Goal: Information Seeking & Learning: Learn about a topic

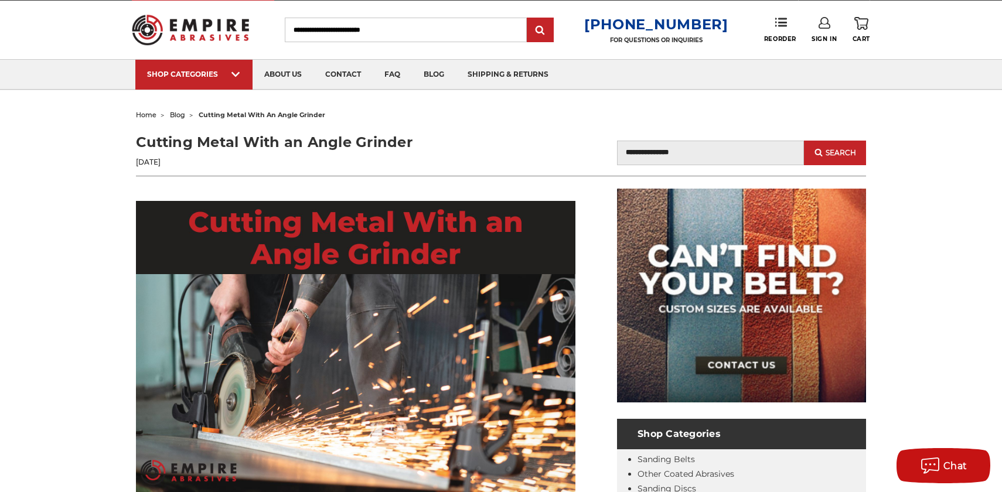
scroll to position [23, 0]
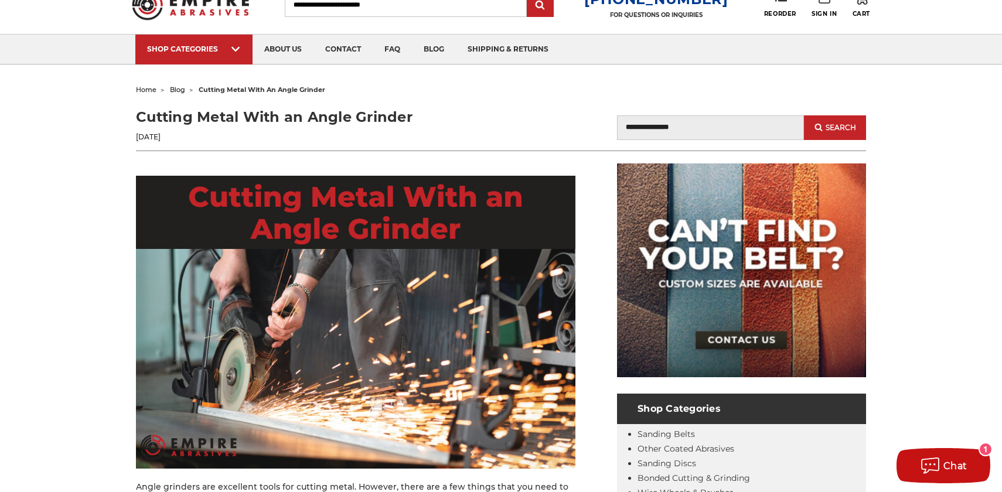
scroll to position [49, 0]
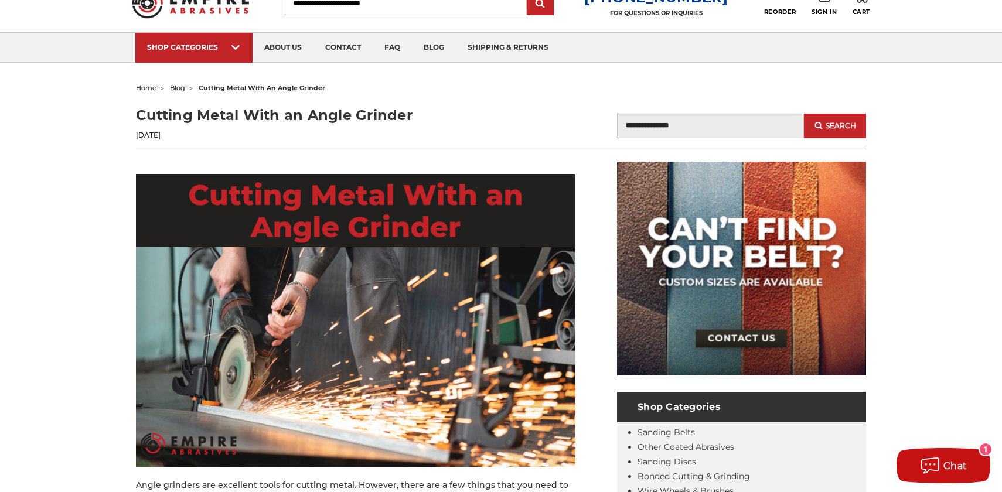
click at [404, 143] on header "Cutting Metal With an Angle Grinder [DATE] Blog Search Search" at bounding box center [501, 127] width 730 height 45
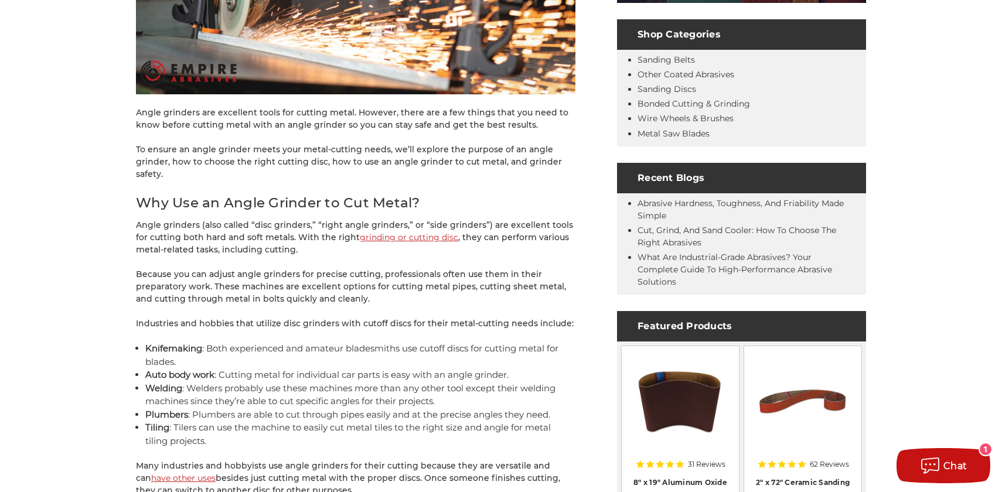
scroll to position [424, 0]
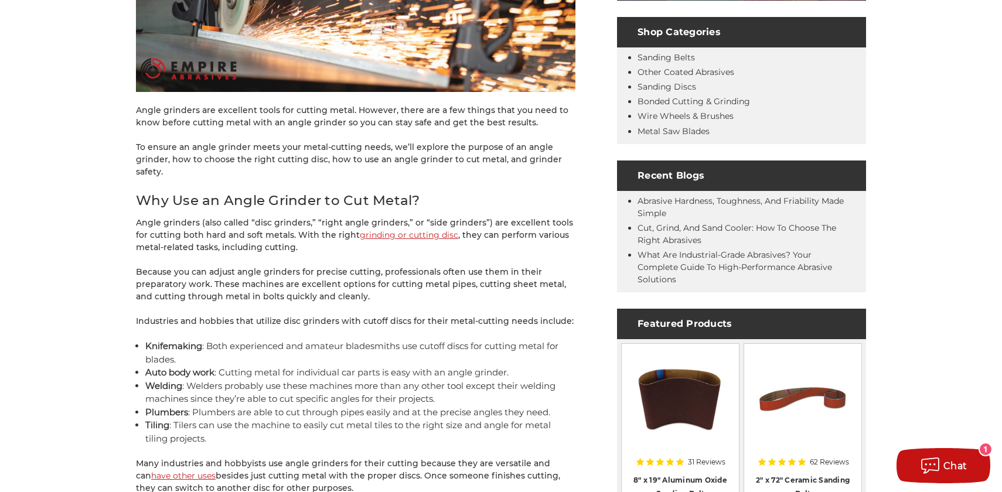
click at [280, 268] on p "Because you can adjust angle grinders for precise cutting, professionals often …" at bounding box center [355, 284] width 439 height 37
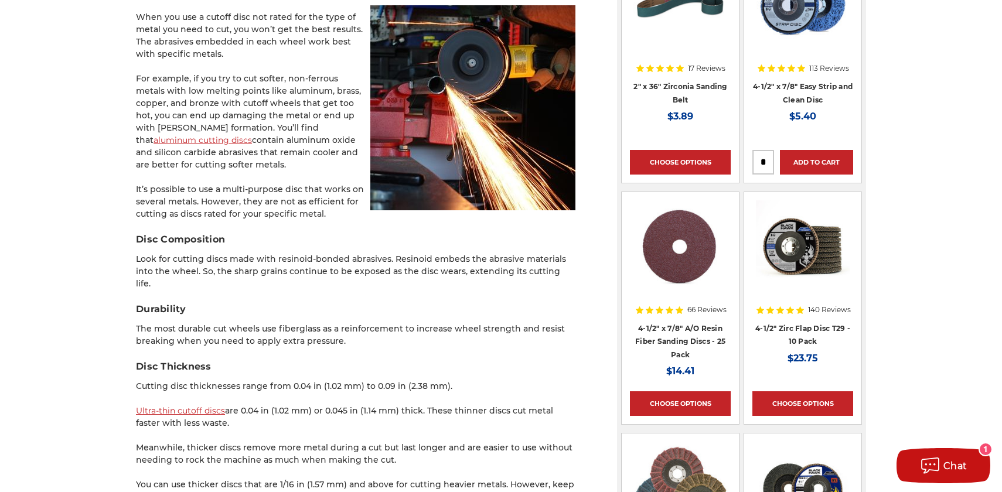
scroll to position [1056, 0]
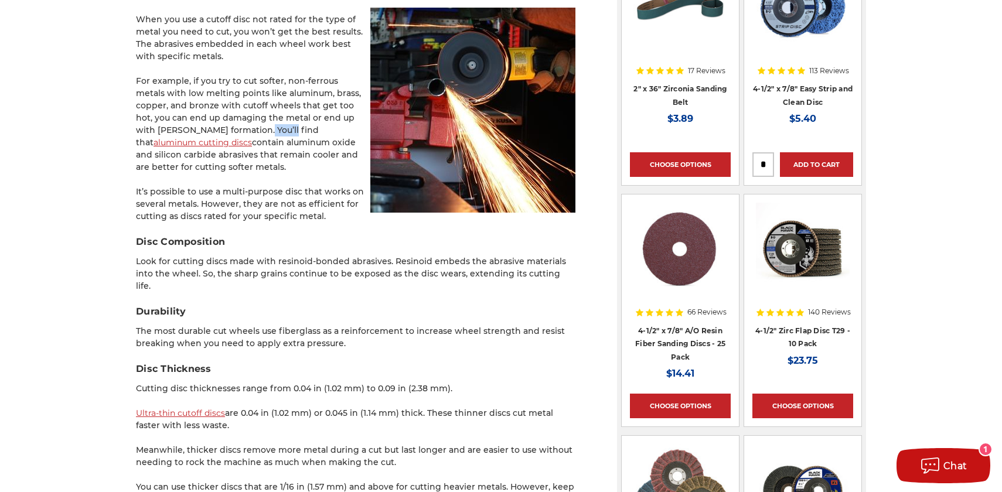
drag, startPoint x: 237, startPoint y: 132, endPoint x: 207, endPoint y: 132, distance: 29.3
click at [207, 132] on p "For example, if you try to cut softer, non-ferrous metals with low melting poin…" at bounding box center [355, 124] width 439 height 98
click at [202, 274] on p "Look for cutting discs made with resinoid-bonded abrasives. Resinoid embeds the…" at bounding box center [355, 273] width 439 height 37
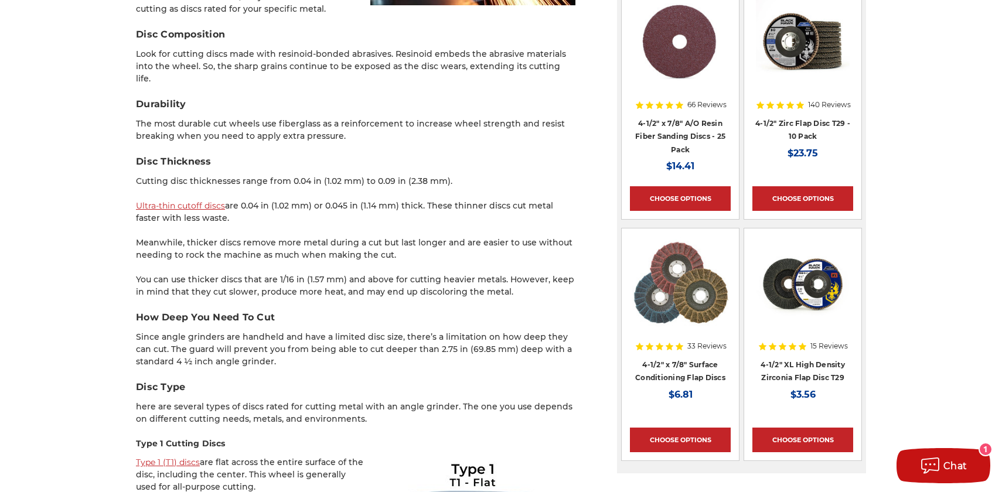
scroll to position [1267, 0]
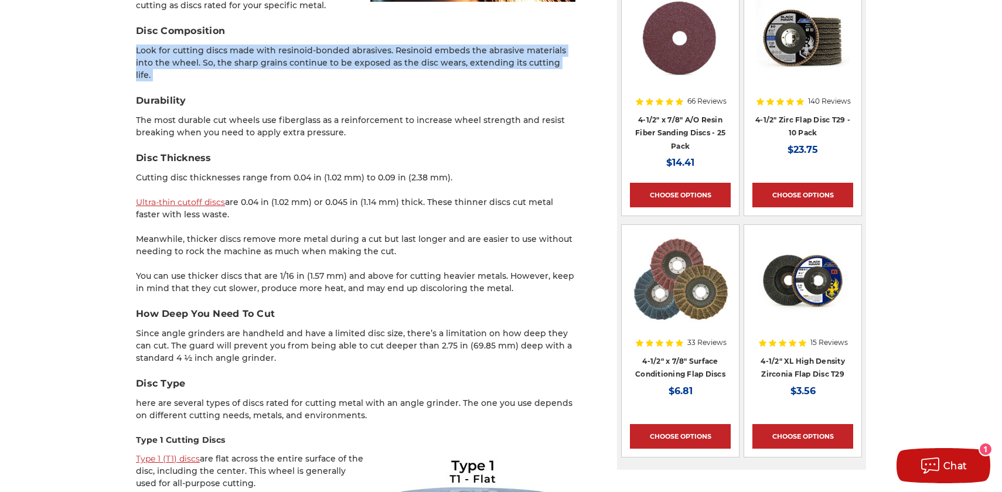
drag, startPoint x: 135, startPoint y: 49, endPoint x: 412, endPoint y: 75, distance: 278.3
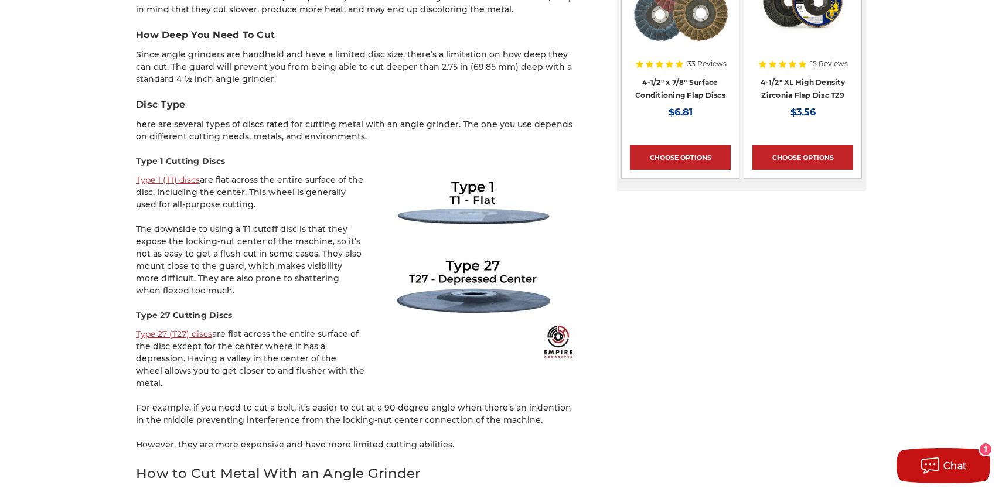
scroll to position [1548, 0]
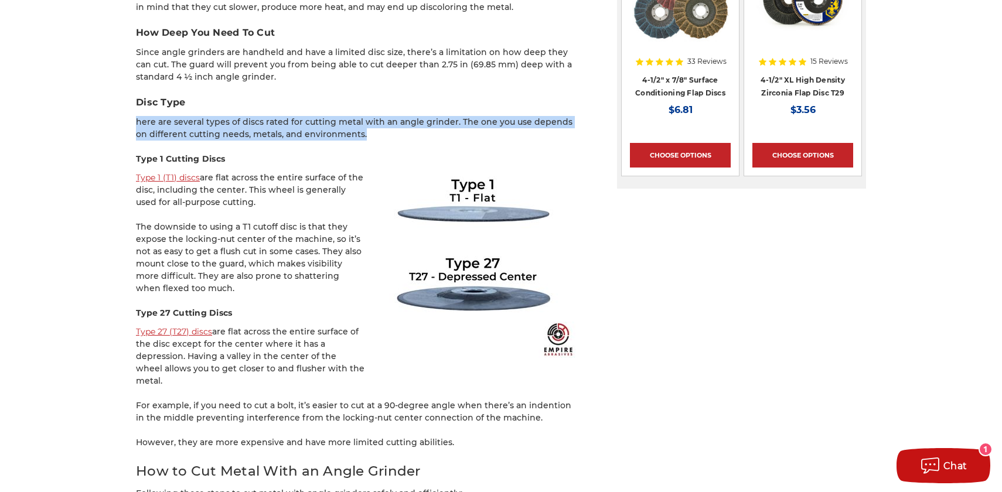
drag, startPoint x: 132, startPoint y: 108, endPoint x: 354, endPoint y: 124, distance: 223.2
click at [354, 124] on div "home blog cutting metal with an angle grinder Cutting Metal With an Angle Grind…" at bounding box center [501, 415] width 828 height 3671
click at [354, 124] on p "here are several types of discs rated for cutting metal with an angle grinder. …" at bounding box center [355, 128] width 439 height 25
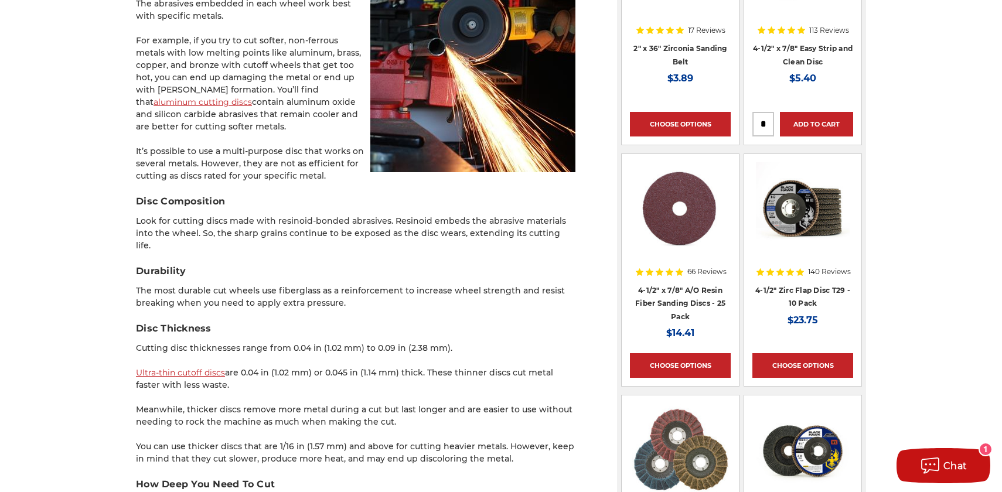
scroll to position [1099, 0]
